Goal: Task Accomplishment & Management: Manage account settings

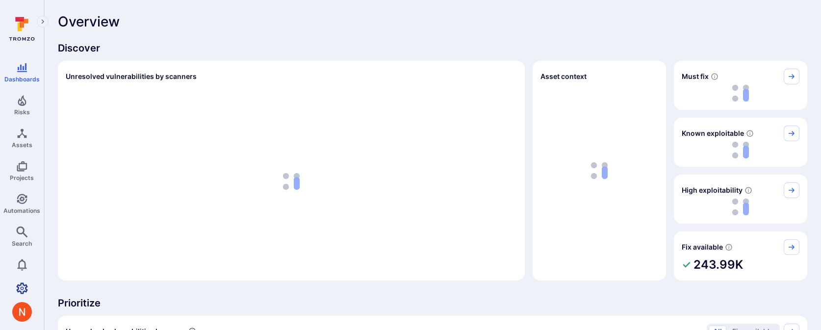
click at [25, 279] on link "Settings" at bounding box center [22, 289] width 44 height 20
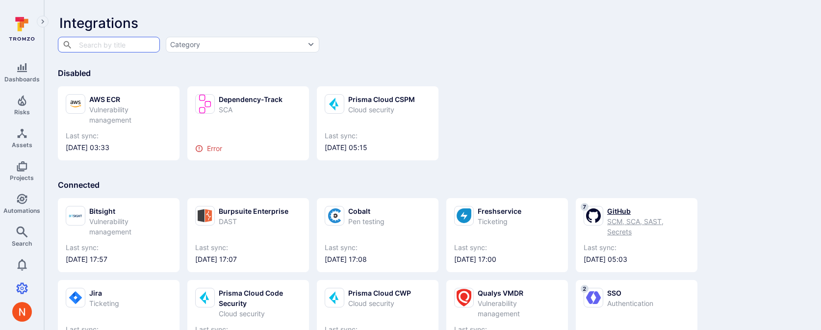
click at [605, 200] on div "7 GitHub SCM, SCA, SAST, Secrets Last sync: [DATE] 05:03" at bounding box center [637, 235] width 122 height 74
click at [625, 223] on div "SCM, SCA, SAST, Secrets" at bounding box center [649, 226] width 82 height 21
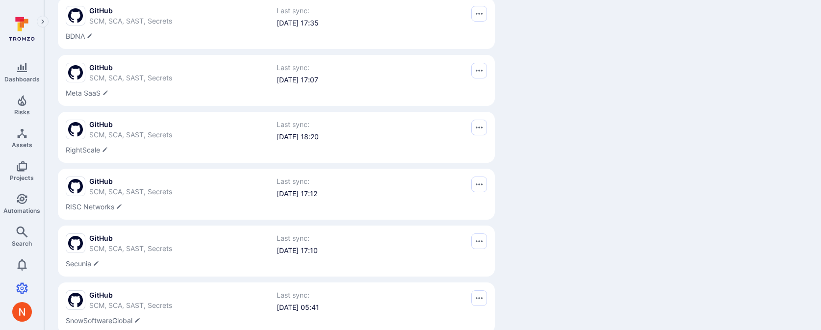
scroll to position [235, 0]
click at [147, 185] on span "GitHub" at bounding box center [130, 182] width 83 height 10
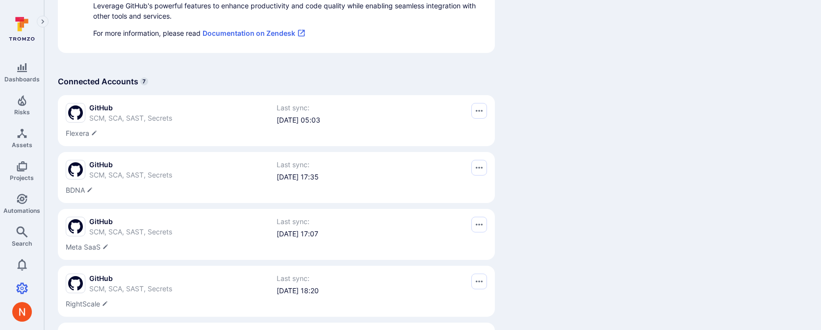
scroll to position [77, 0]
